Goal: Transaction & Acquisition: Purchase product/service

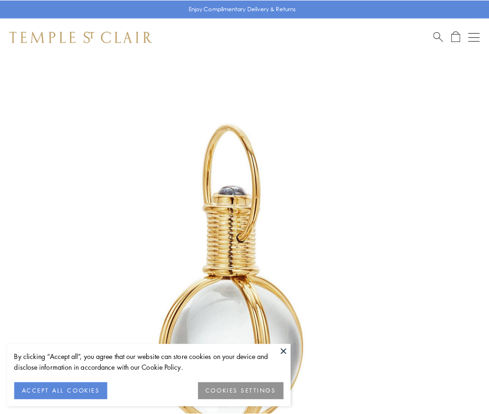
scroll to position [243, 0]
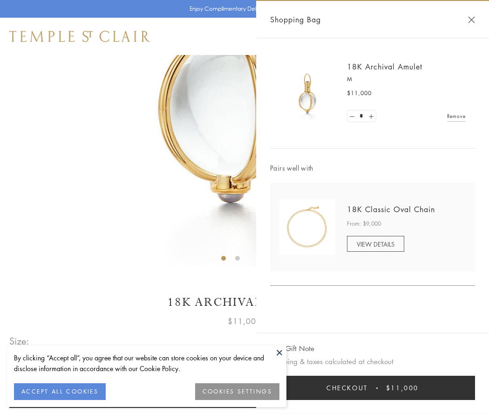
click at [373, 388] on button "Checkout $11,000" at bounding box center [372, 388] width 205 height 24
